Goal: Browse casually

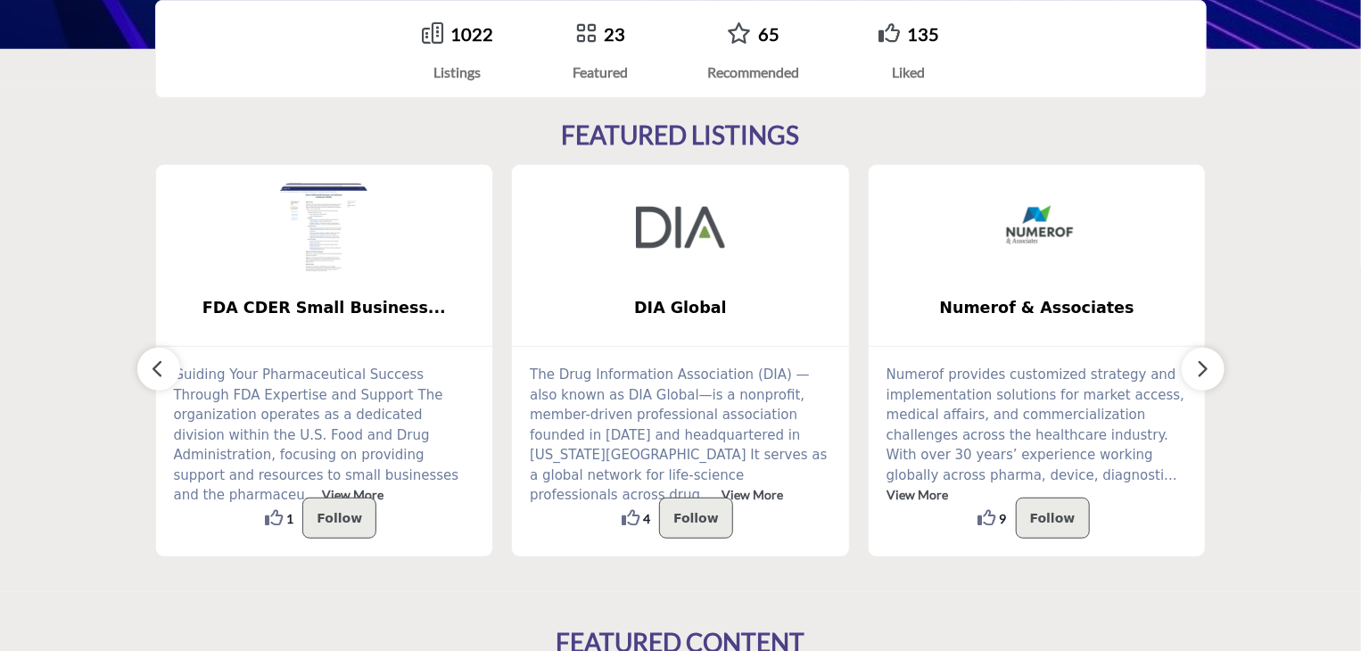
scroll to position [357, 0]
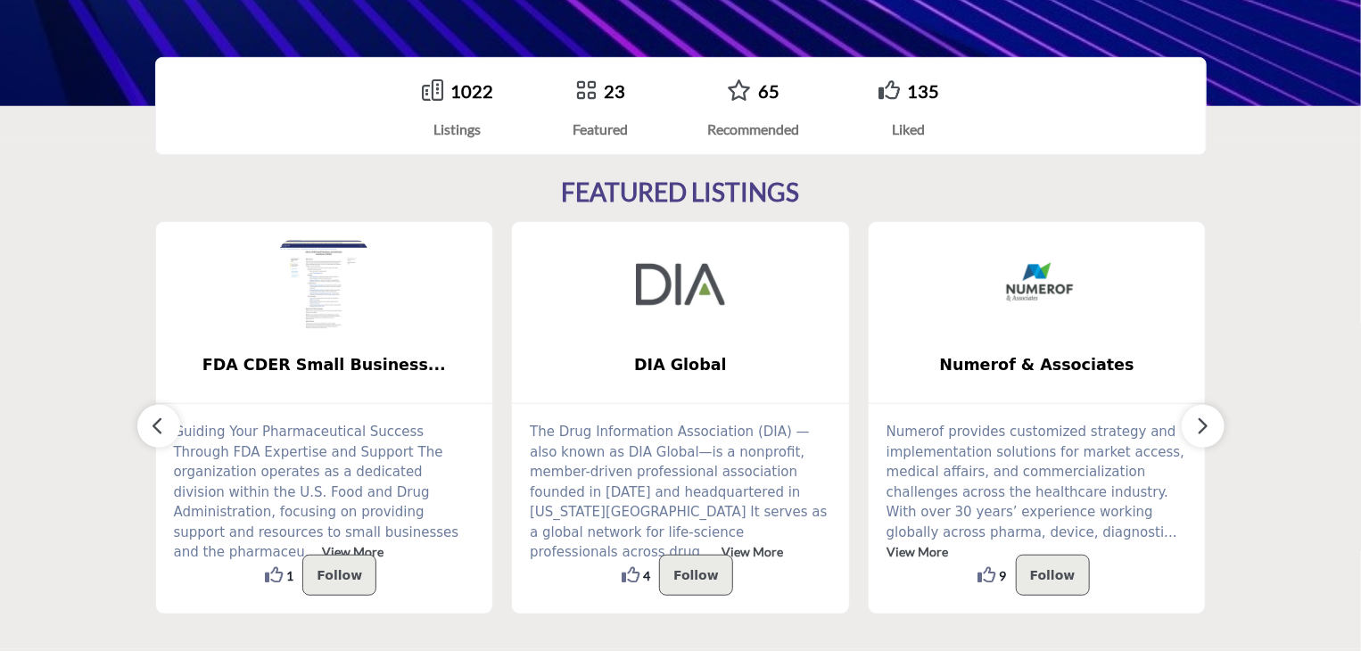
click at [1202, 417] on icon "button" at bounding box center [1203, 426] width 14 height 22
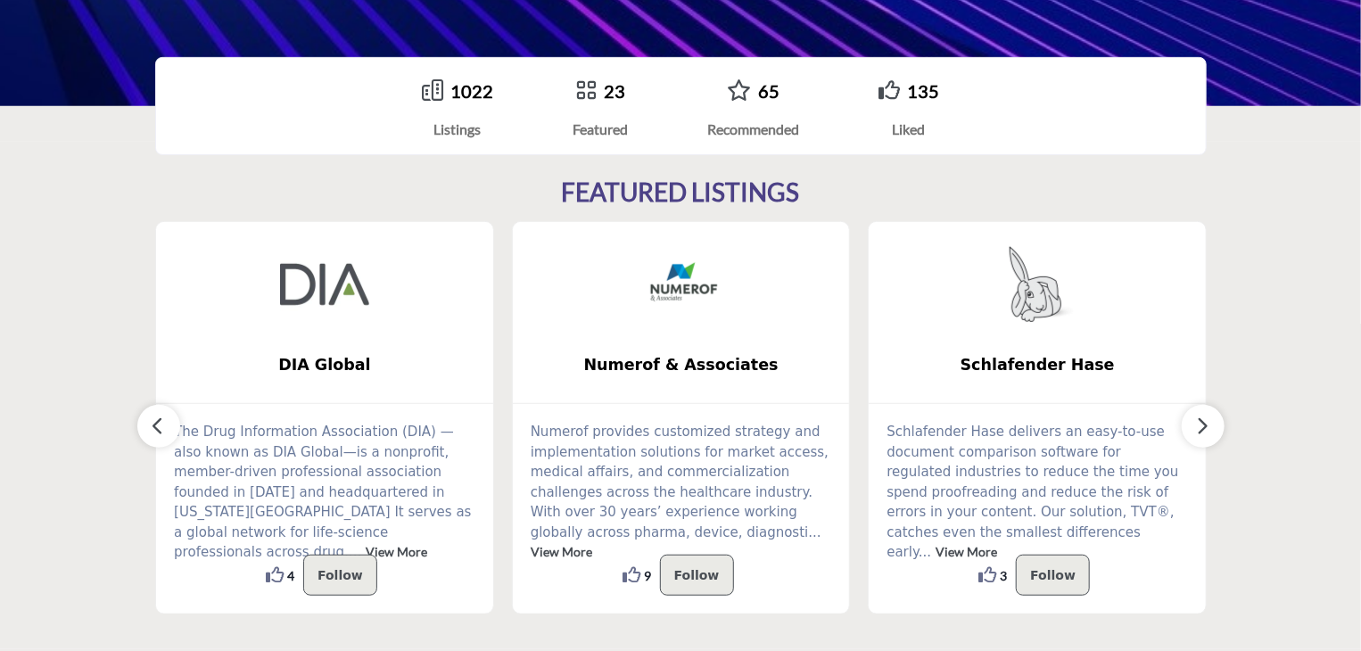
click at [1203, 417] on icon "button" at bounding box center [1203, 426] width 14 height 22
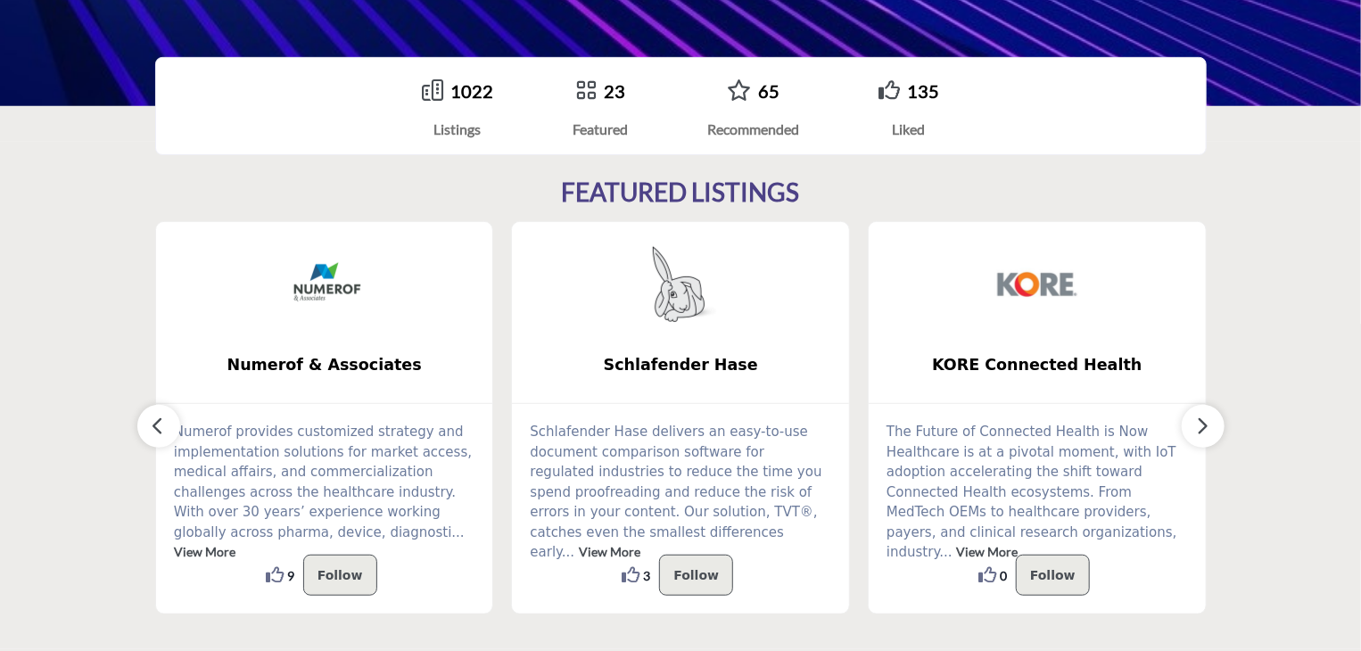
click at [1202, 417] on icon "button" at bounding box center [1203, 426] width 14 height 22
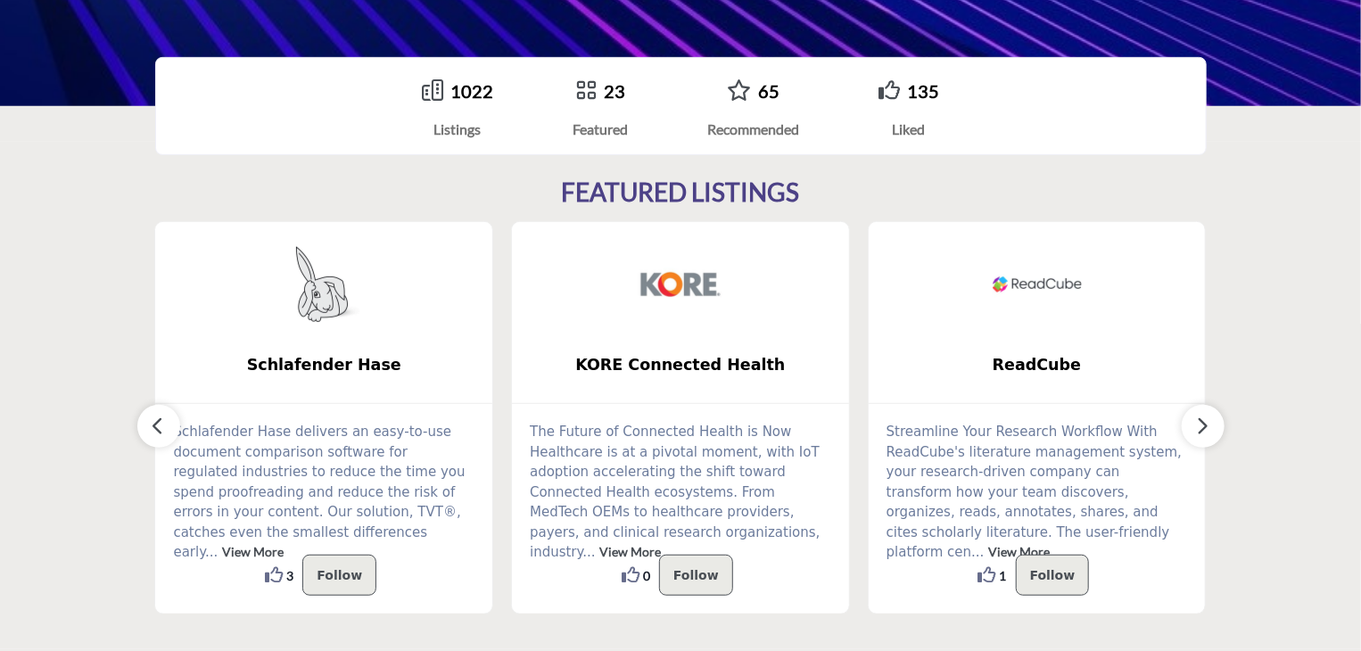
click at [1204, 417] on icon "button" at bounding box center [1203, 426] width 14 height 22
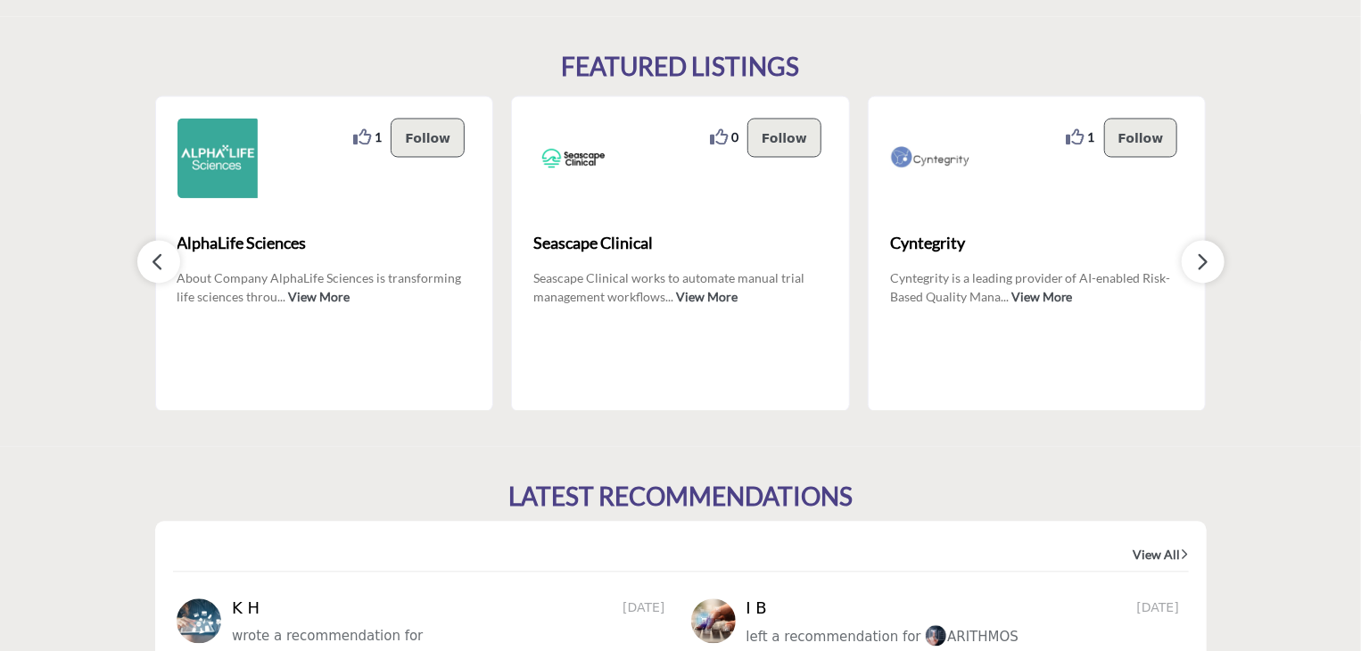
scroll to position [1605, 0]
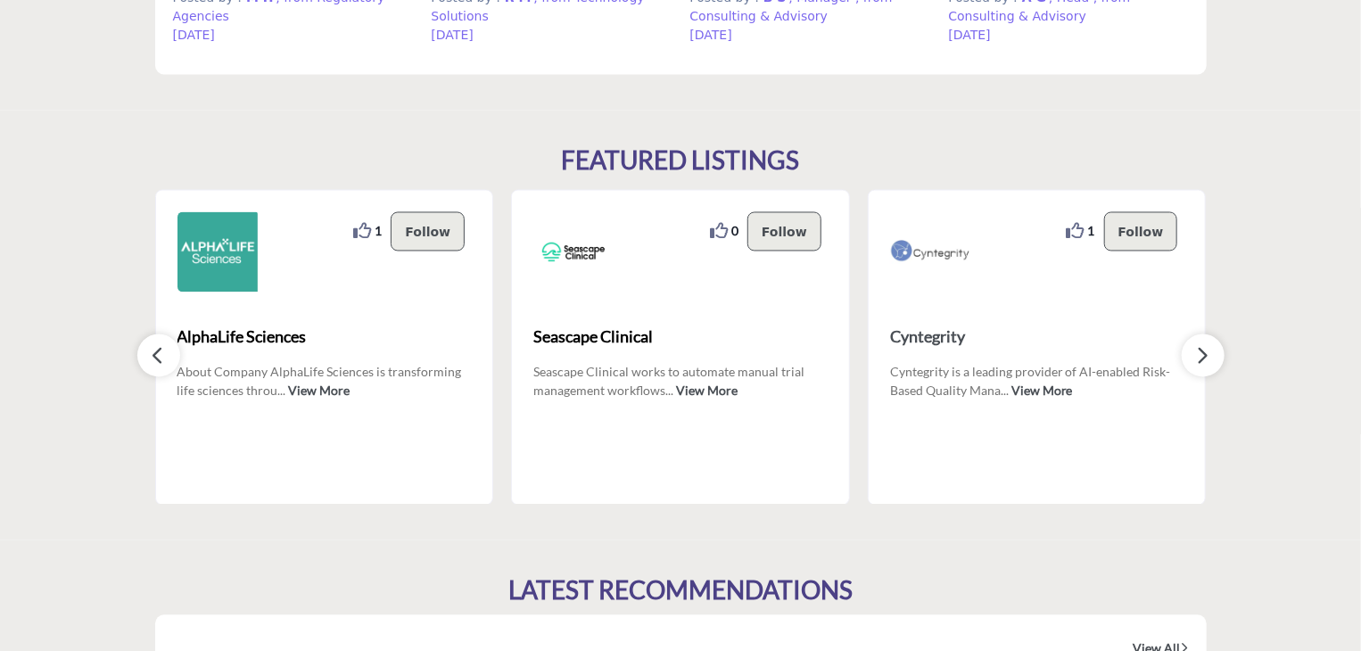
click at [1181, 358] on div "FEATURED LISTINGS 1 1 Follow Following ... 0 0 1" at bounding box center [680, 325] width 1051 height 358
click at [1195, 363] on button "button" at bounding box center [1202, 355] width 43 height 43
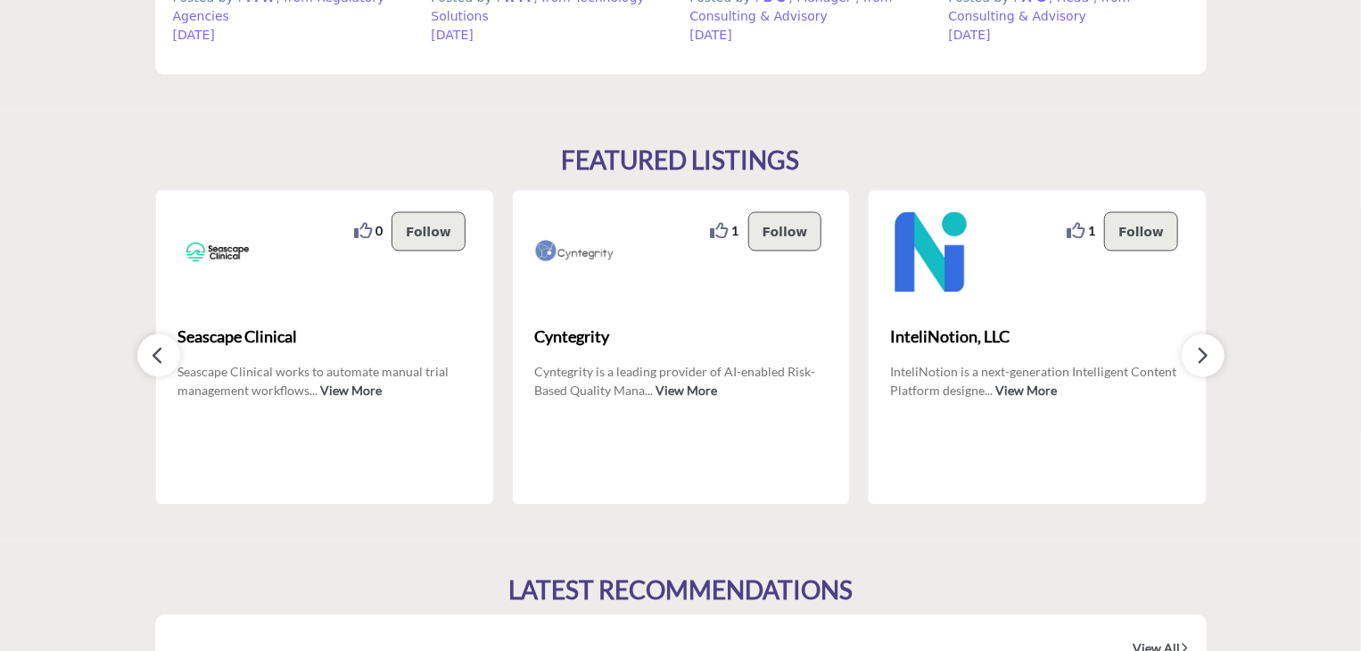
click at [1195, 363] on button "button" at bounding box center [1202, 355] width 43 height 43
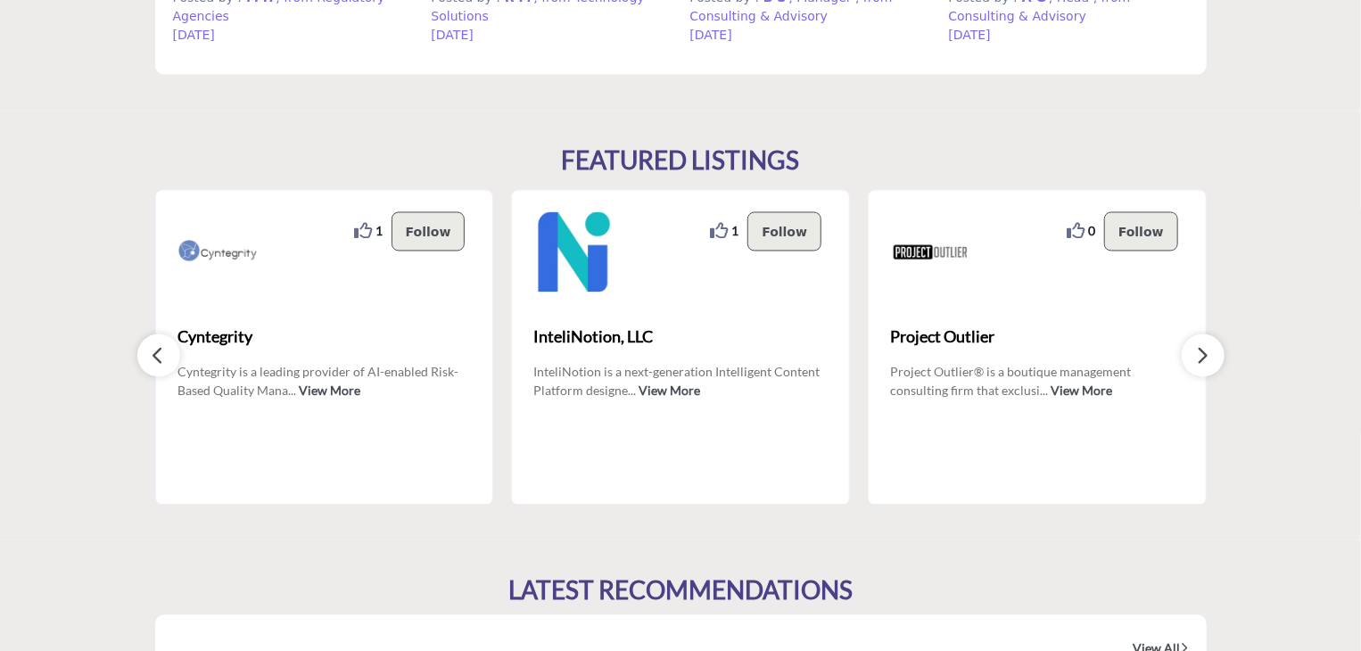
click at [1195, 363] on button "button" at bounding box center [1202, 355] width 43 height 43
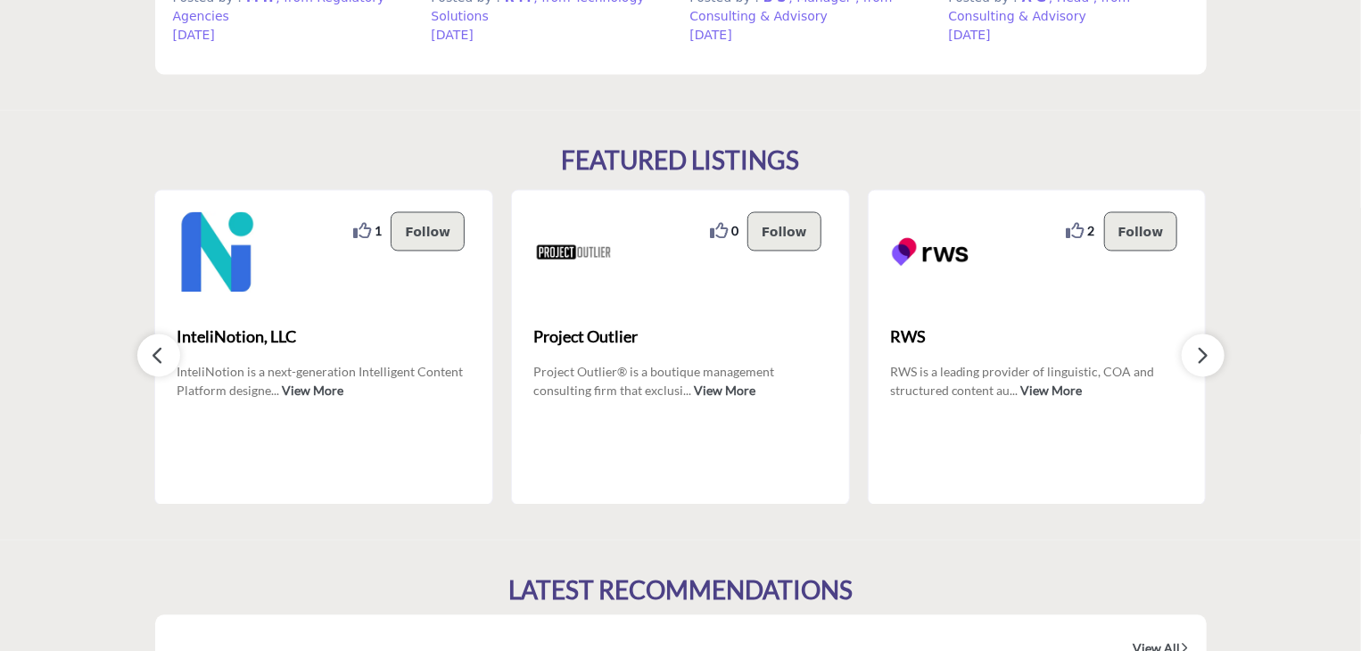
click at [1195, 363] on button "button" at bounding box center [1202, 355] width 43 height 43
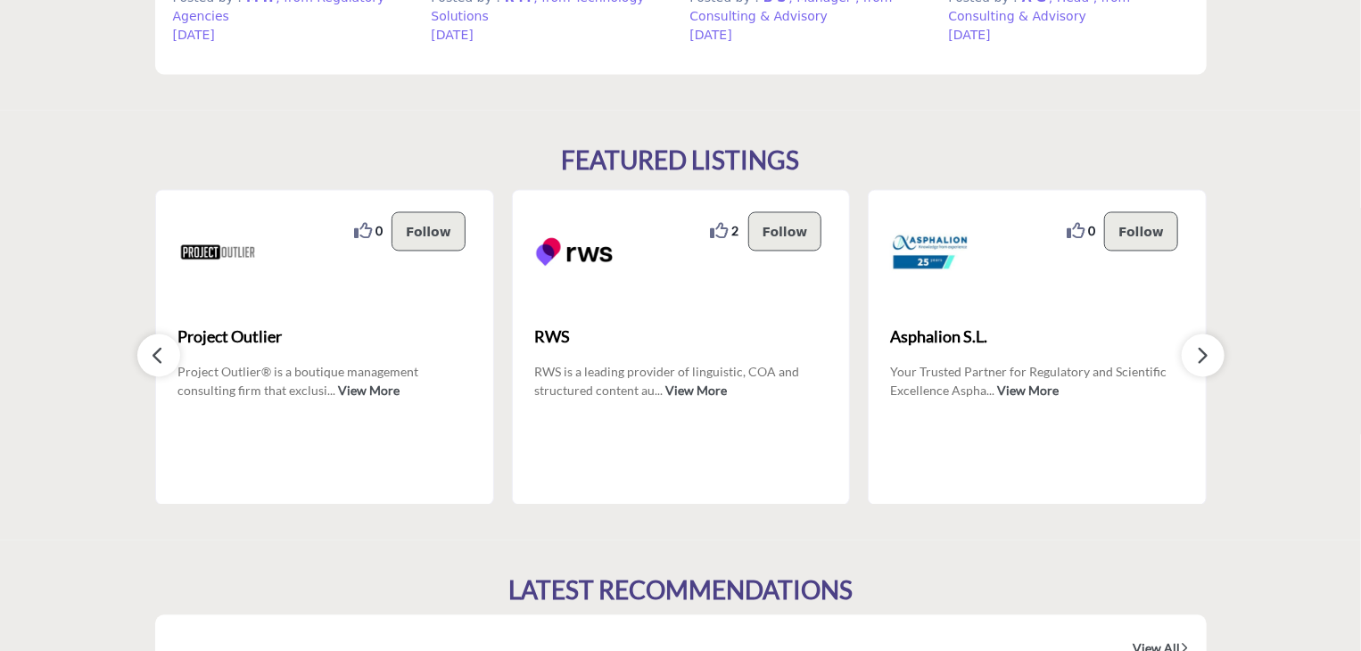
click at [1193, 363] on button "button" at bounding box center [1202, 355] width 43 height 43
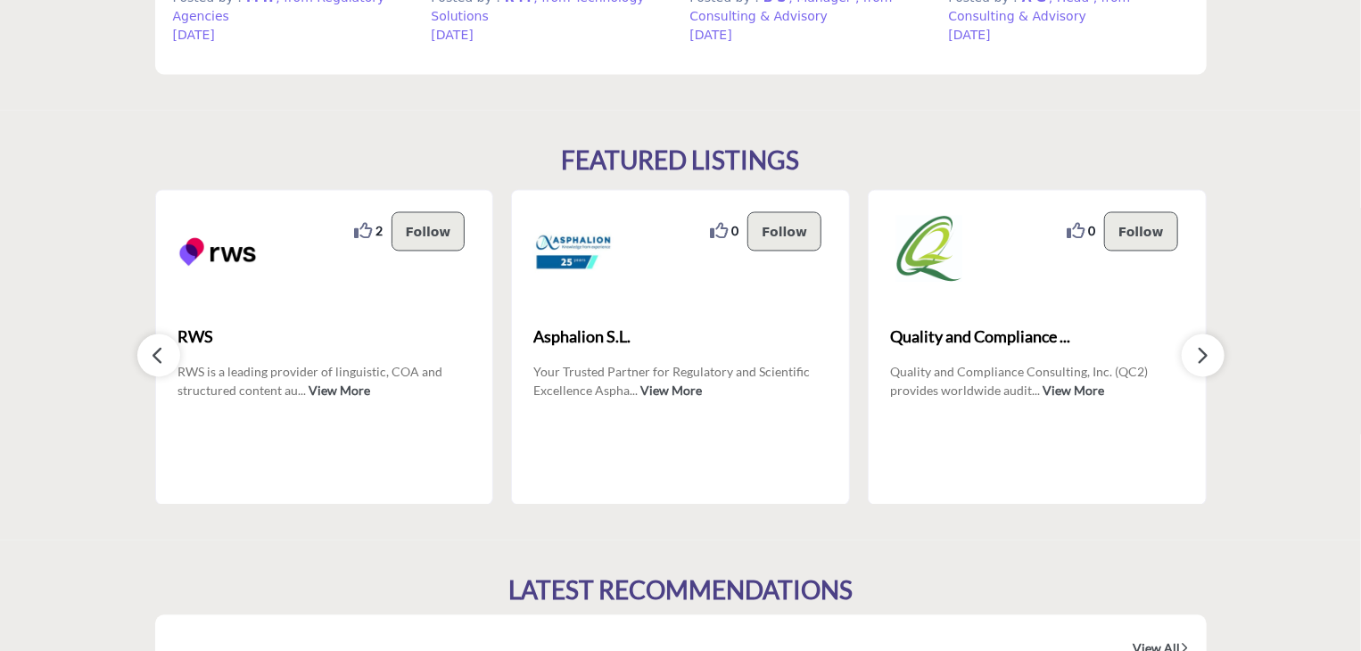
click at [1194, 363] on button "button" at bounding box center [1202, 355] width 43 height 43
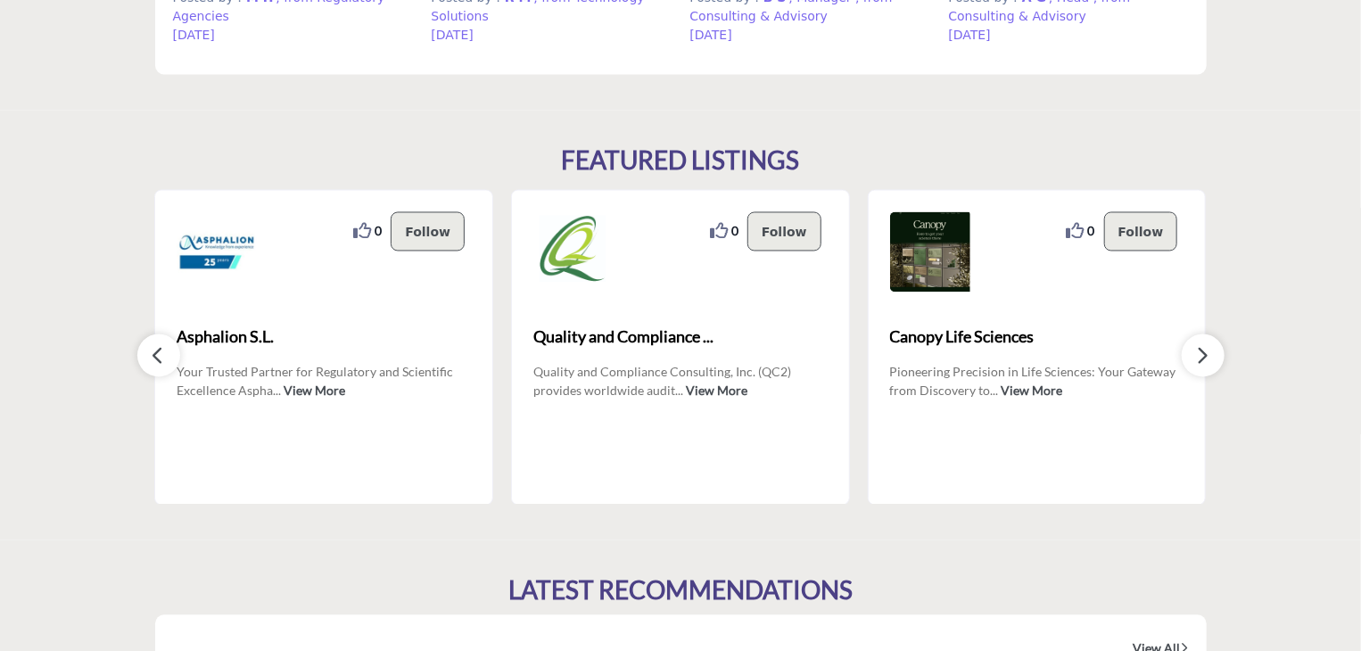
click at [1195, 363] on button "button" at bounding box center [1202, 355] width 43 height 43
click at [1194, 363] on button "button" at bounding box center [1202, 355] width 43 height 43
